Goal: Book appointment/travel/reservation

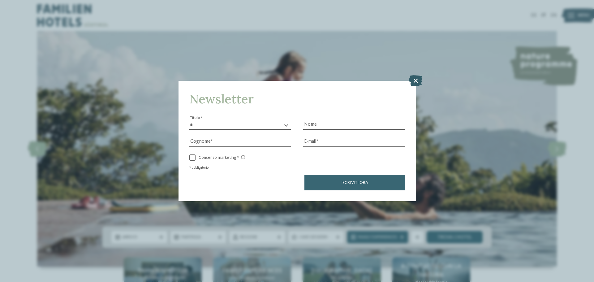
click at [414, 80] on icon at bounding box center [415, 80] width 13 height 11
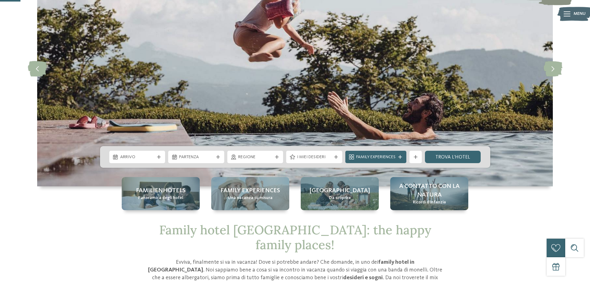
scroll to position [93, 0]
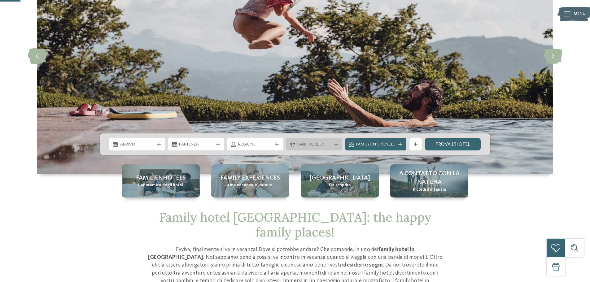
click at [332, 140] on div "I miei desideri" at bounding box center [314, 144] width 56 height 12
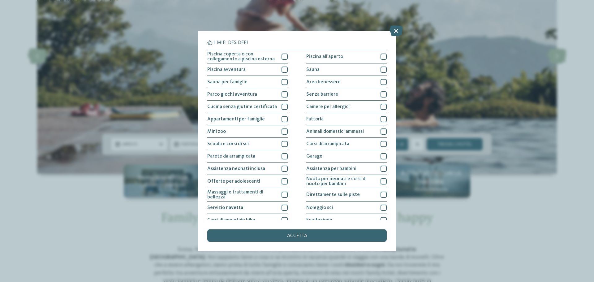
click at [86, 221] on div "I miei desideri Piscina coperta o con collegamento a piscina esterna Piscina al…" at bounding box center [297, 141] width 594 height 282
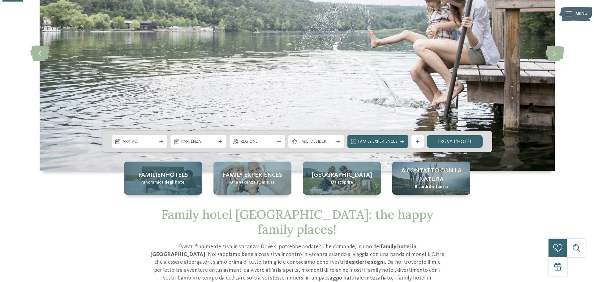
scroll to position [114, 0]
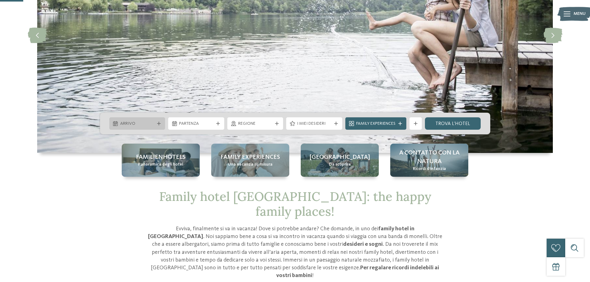
click at [154, 123] on span "Arrivo" at bounding box center [137, 124] width 34 height 6
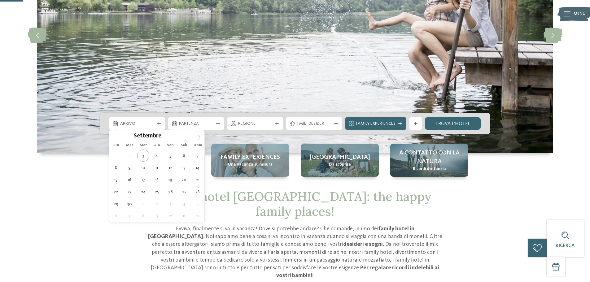
click at [200, 134] on span at bounding box center [199, 135] width 11 height 11
click at [201, 136] on icon at bounding box center [199, 137] width 4 height 4
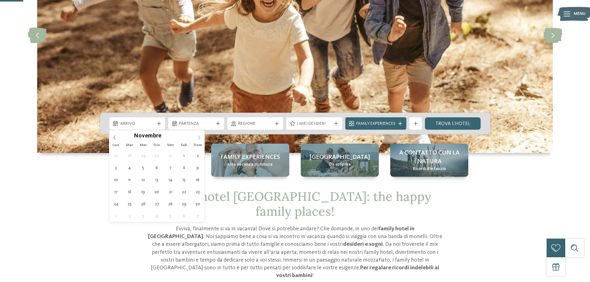
click at [201, 136] on icon at bounding box center [199, 137] width 4 height 4
type input "****"
click at [201, 136] on icon at bounding box center [199, 137] width 4 height 4
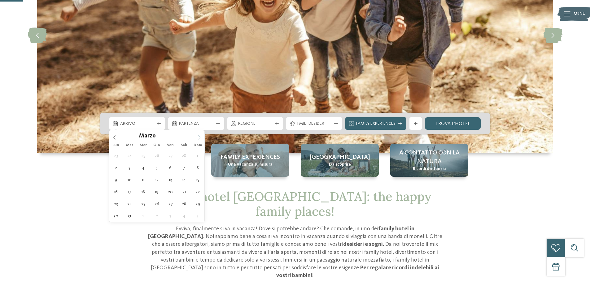
click at [201, 136] on icon at bounding box center [199, 137] width 4 height 4
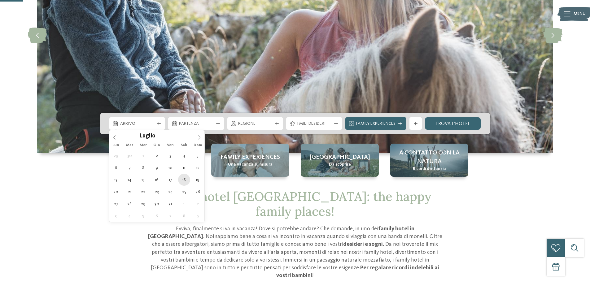
type div "18.07.2026"
type input "****"
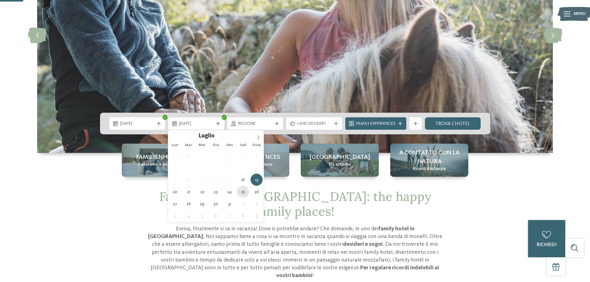
type div "25.07.2026"
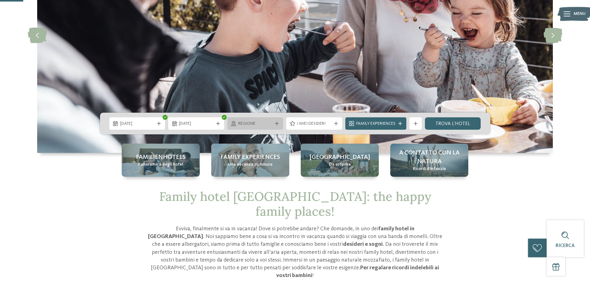
click at [275, 123] on icon at bounding box center [277, 124] width 4 height 4
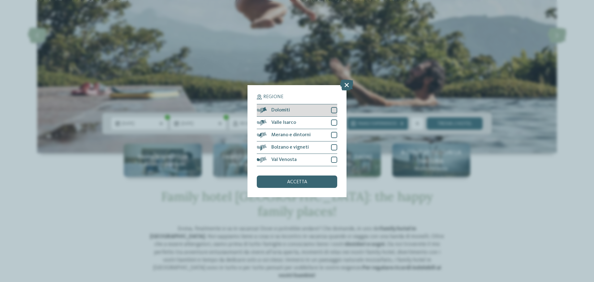
click at [337, 113] on div at bounding box center [334, 110] width 6 height 6
click at [336, 124] on div at bounding box center [334, 122] width 6 height 6
click at [336, 136] on div at bounding box center [334, 135] width 6 height 6
drag, startPoint x: 336, startPoint y: 146, endPoint x: 336, endPoint y: 150, distance: 3.7
click at [336, 146] on div at bounding box center [334, 147] width 6 height 6
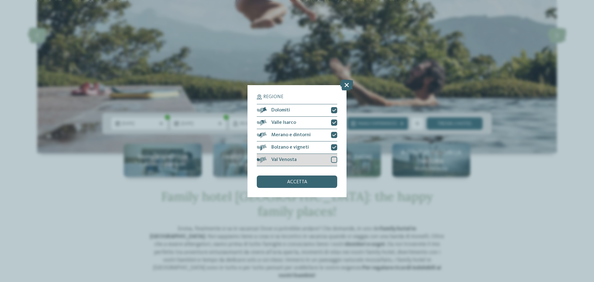
click at [336, 161] on div at bounding box center [334, 160] width 6 height 6
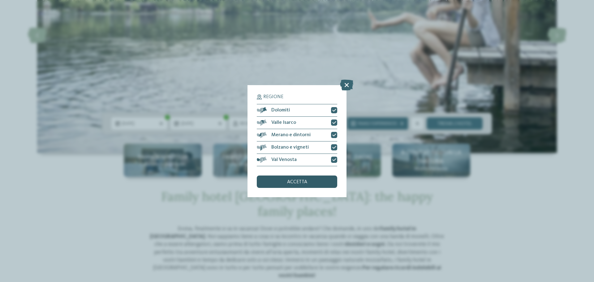
click at [319, 184] on div "accetta" at bounding box center [297, 182] width 80 height 12
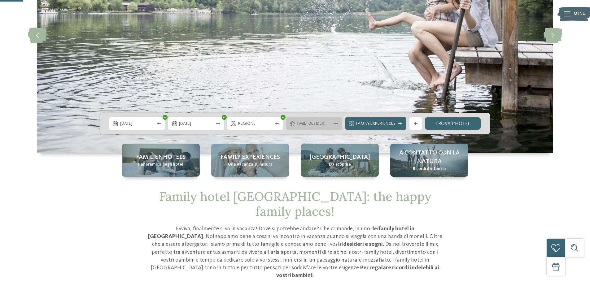
click at [338, 123] on div at bounding box center [336, 124] width 6 height 4
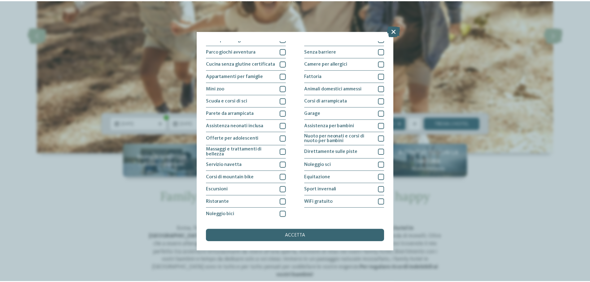
scroll to position [43, 0]
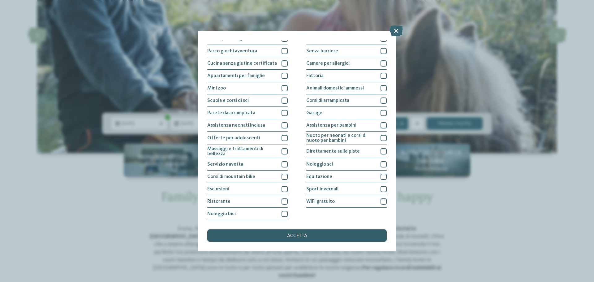
click at [304, 239] on div "accetta" at bounding box center [297, 235] width 180 height 12
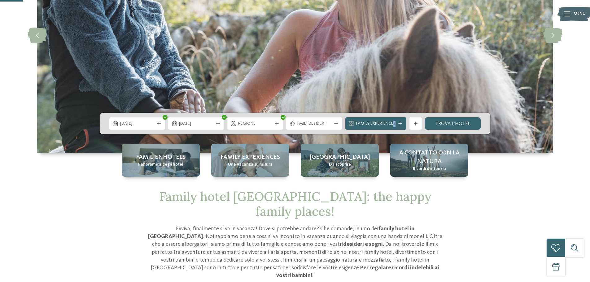
click at [394, 127] on div "Family Experiences" at bounding box center [375, 123] width 61 height 12
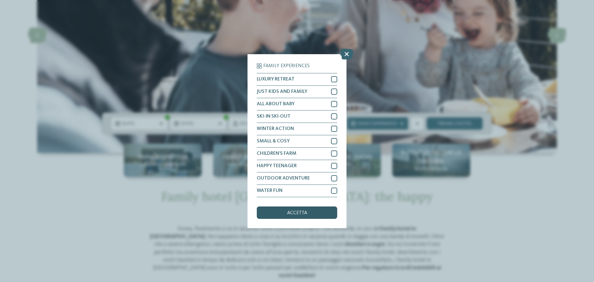
click at [303, 215] on span "accetta" at bounding box center [297, 212] width 20 height 5
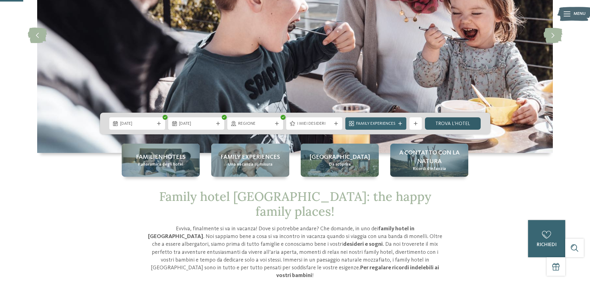
click at [434, 125] on link "trova l’hotel" at bounding box center [453, 123] width 56 height 12
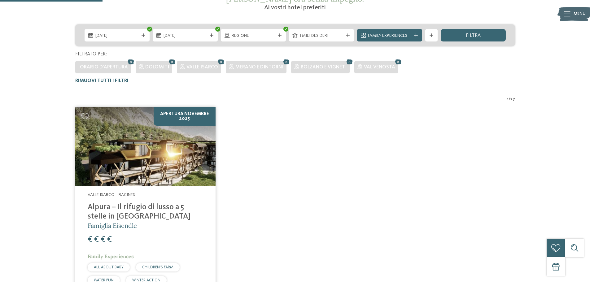
scroll to position [81, 0]
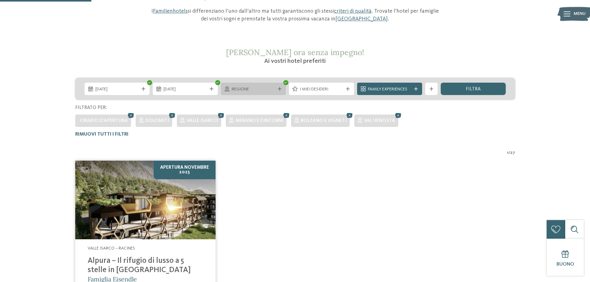
click at [278, 90] on icon at bounding box center [280, 89] width 4 height 4
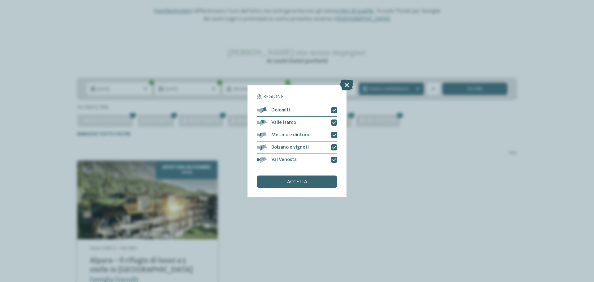
click at [348, 84] on icon at bounding box center [346, 84] width 13 height 11
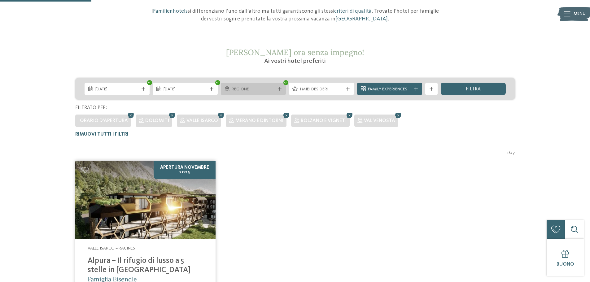
click at [280, 88] on icon at bounding box center [280, 89] width 4 height 4
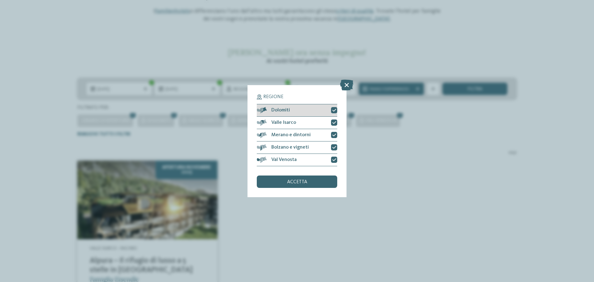
click at [336, 110] on icon at bounding box center [334, 110] width 4 height 4
click at [334, 121] on icon at bounding box center [334, 123] width 4 height 4
click at [335, 137] on icon at bounding box center [334, 135] width 4 height 4
click at [335, 147] on icon at bounding box center [334, 147] width 4 height 4
click at [335, 157] on div at bounding box center [334, 160] width 6 height 6
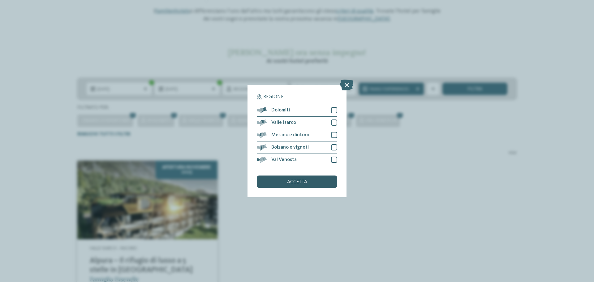
click at [330, 176] on div "accetta" at bounding box center [297, 182] width 80 height 12
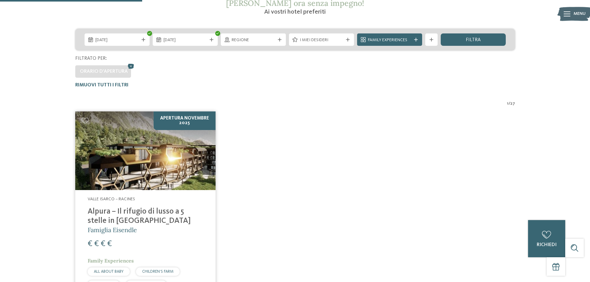
scroll to position [120, 0]
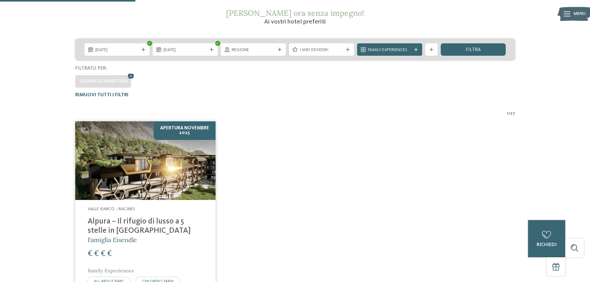
click at [467, 52] on span "filtra" at bounding box center [473, 49] width 15 height 5
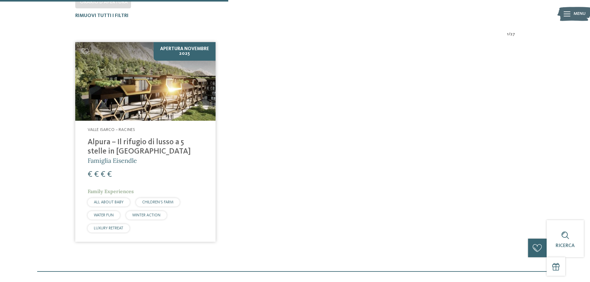
scroll to position [203, 0]
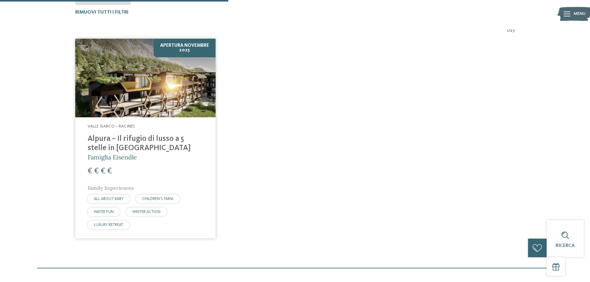
click at [160, 105] on img at bounding box center [145, 78] width 140 height 79
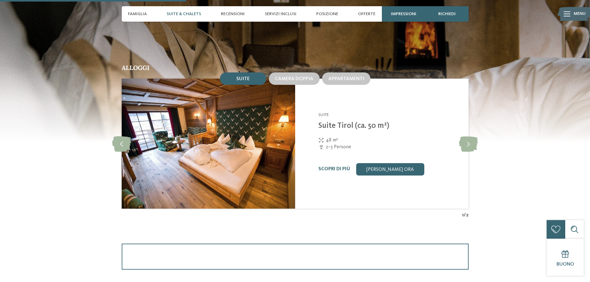
scroll to position [619, 0]
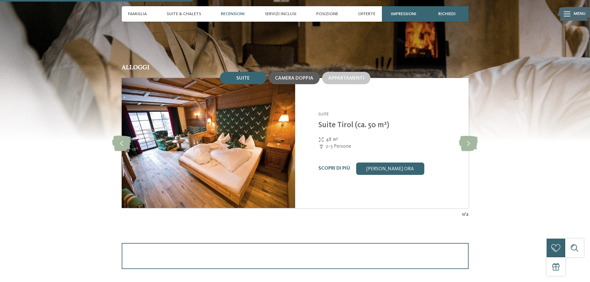
click at [299, 82] on div "Camera doppia" at bounding box center [294, 78] width 51 height 12
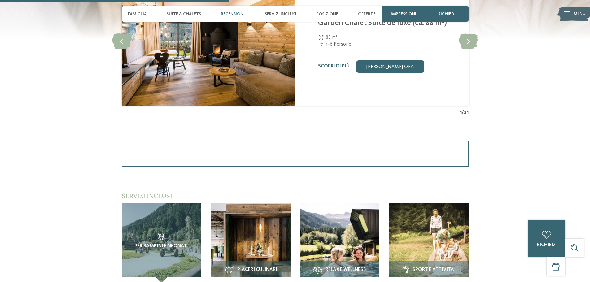
scroll to position [753, 0]
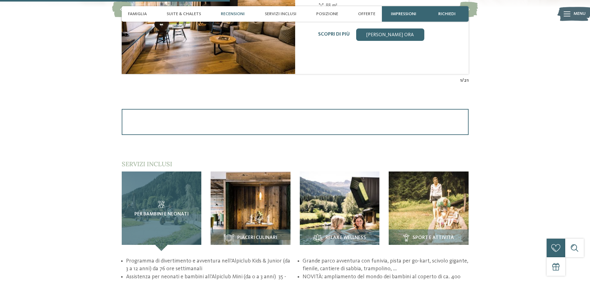
click at [174, 186] on div "Per bambini e neonati" at bounding box center [162, 211] width 80 height 80
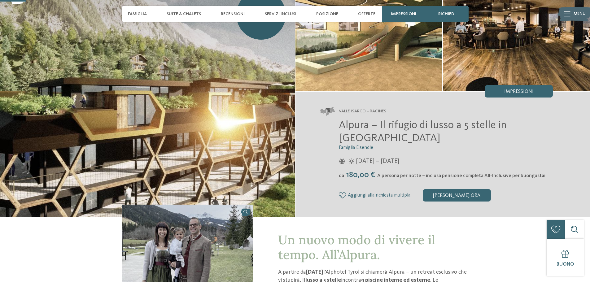
scroll to position [0, 0]
